Goal: Submit feedback/report problem: Submit feedback/report problem

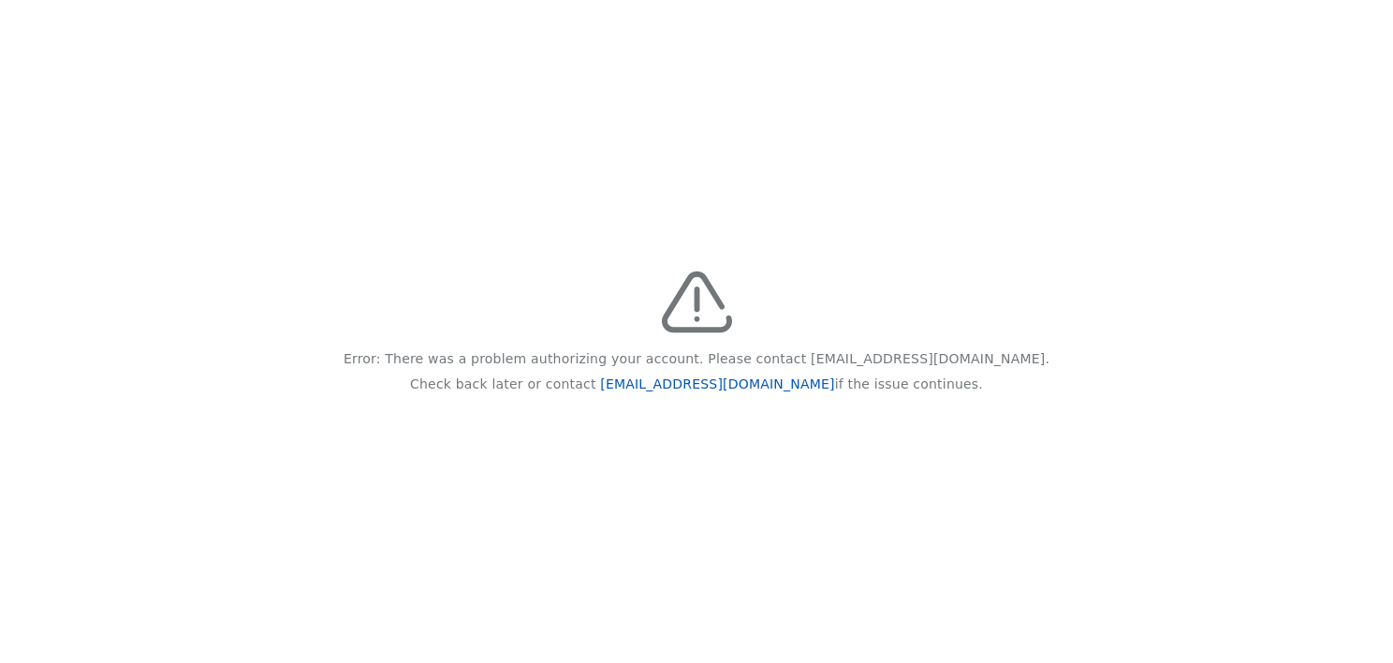
click at [679, 385] on link "[EMAIL_ADDRESS][DOMAIN_NAME]" at bounding box center [717, 383] width 234 height 15
click at [683, 383] on link "feedback@recidiviz.org" at bounding box center [717, 383] width 234 height 15
